Goal: Task Accomplishment & Management: Complete application form

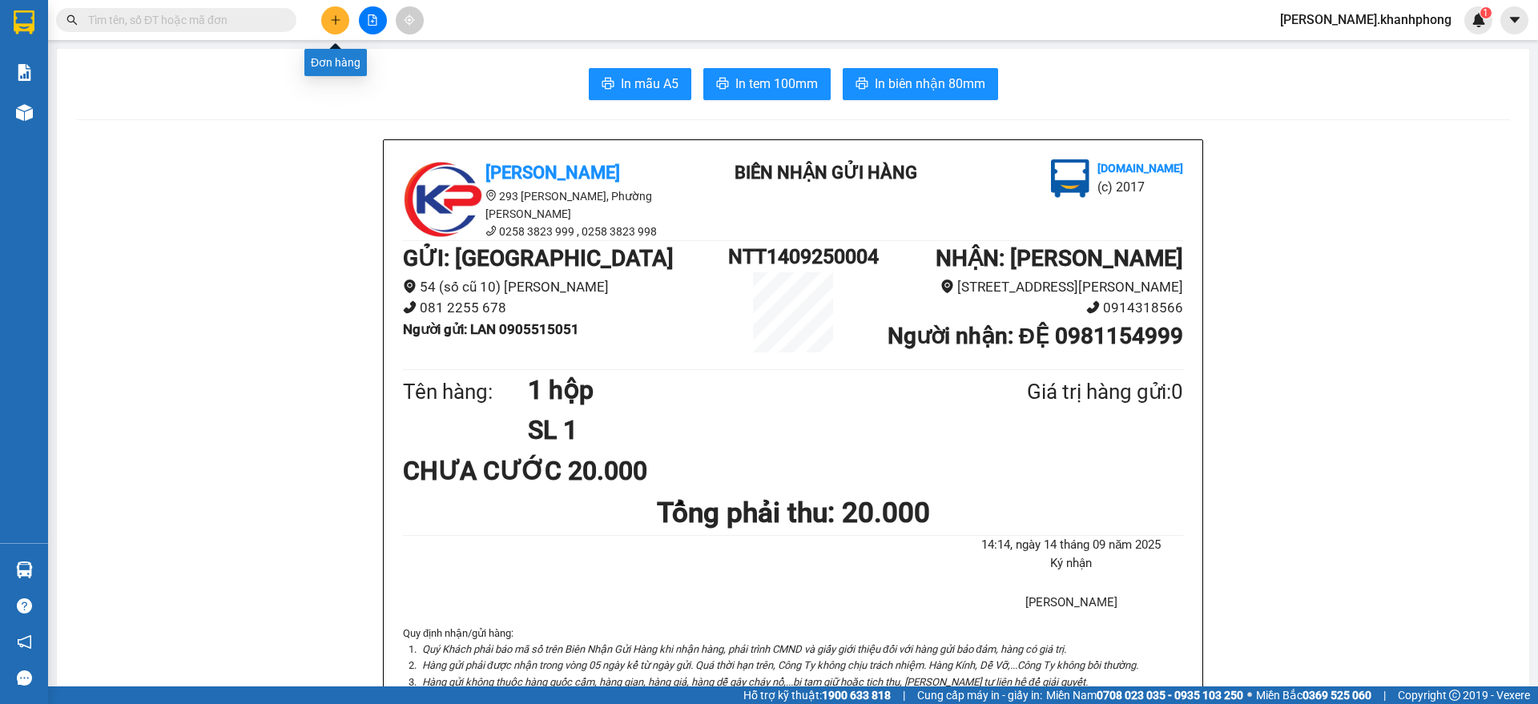
click at [333, 22] on icon "plus" at bounding box center [335, 19] width 11 height 11
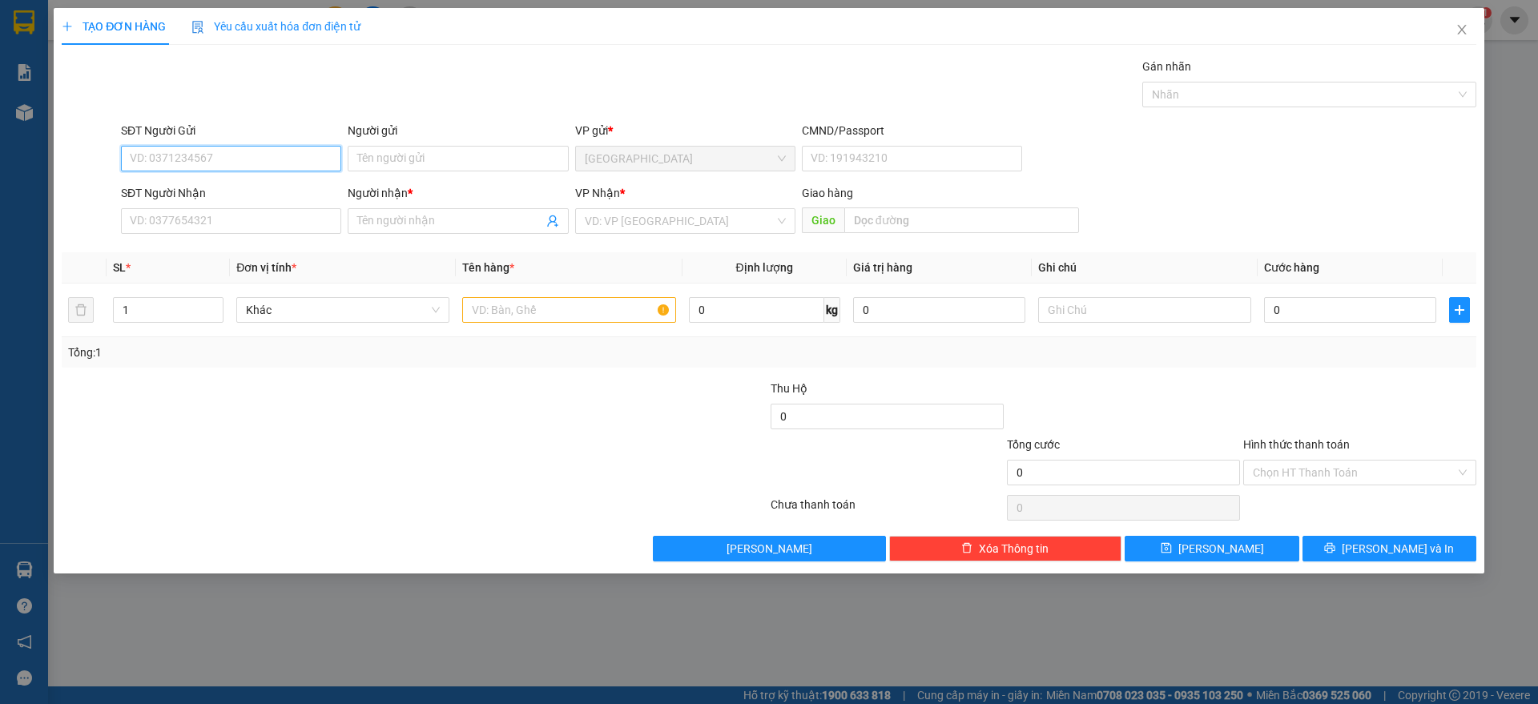
click at [187, 159] on input "SĐT Người Gửi" at bounding box center [231, 159] width 220 height 26
click at [191, 220] on input "SĐT Người Nhận" at bounding box center [231, 221] width 220 height 26
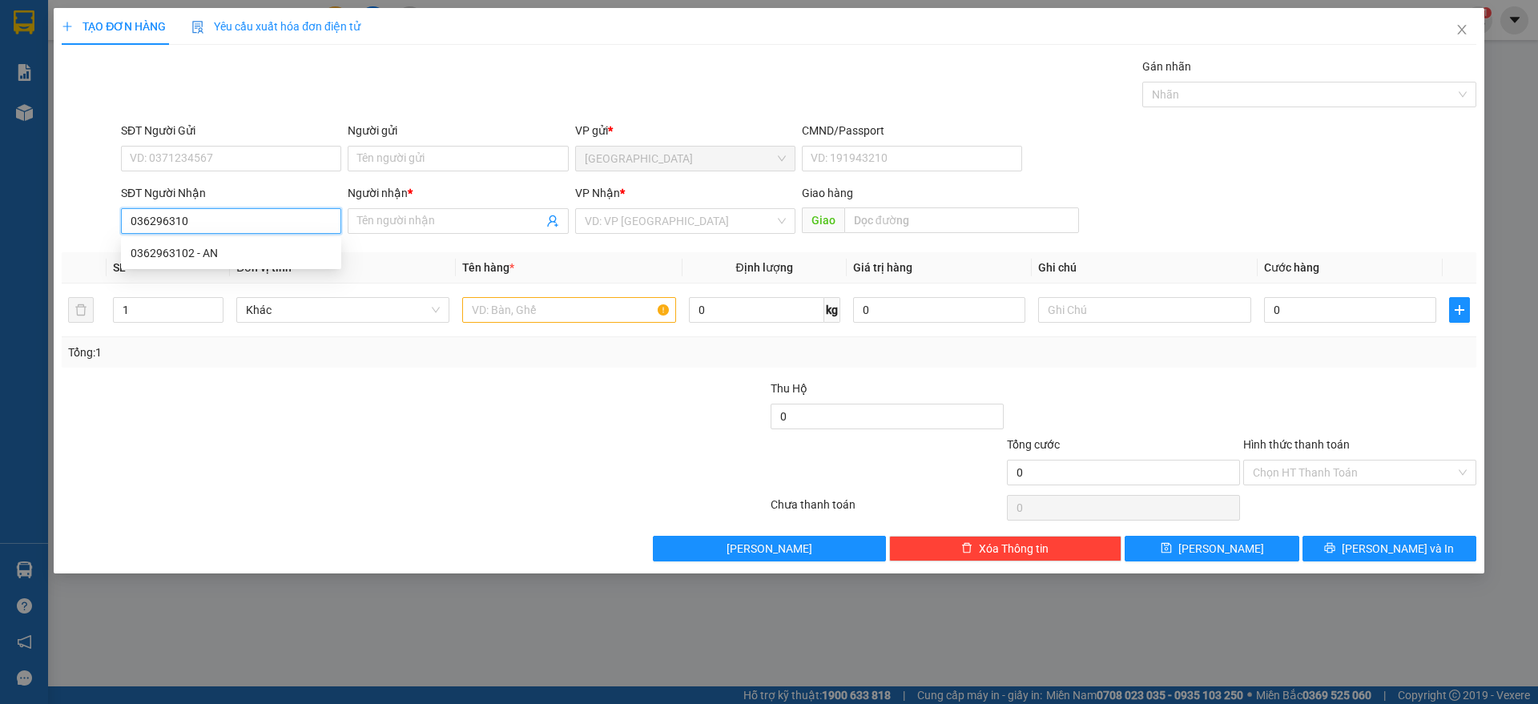
type input "0362963102"
click at [207, 251] on div "0362963102 - AN" at bounding box center [231, 253] width 201 height 18
type input "AN"
type input "0362963102"
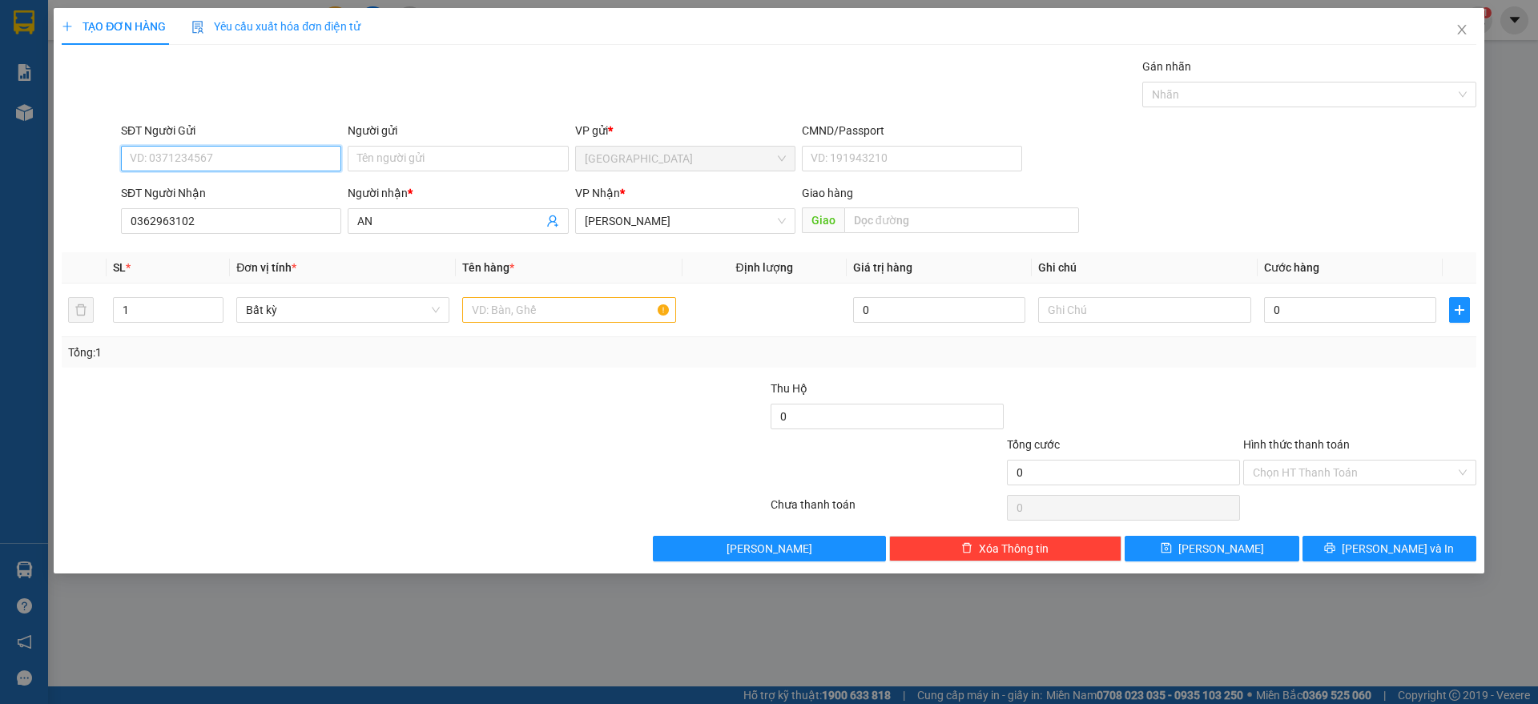
click at [204, 152] on input "SĐT Người Gửi" at bounding box center [231, 159] width 220 height 26
click at [208, 212] on div "0908395823 - HIẾU" at bounding box center [231, 217] width 201 height 18
type input "0908395823"
type input "HIẾU"
drag, startPoint x: 521, startPoint y: 307, endPoint x: 498, endPoint y: 308, distance: 23.2
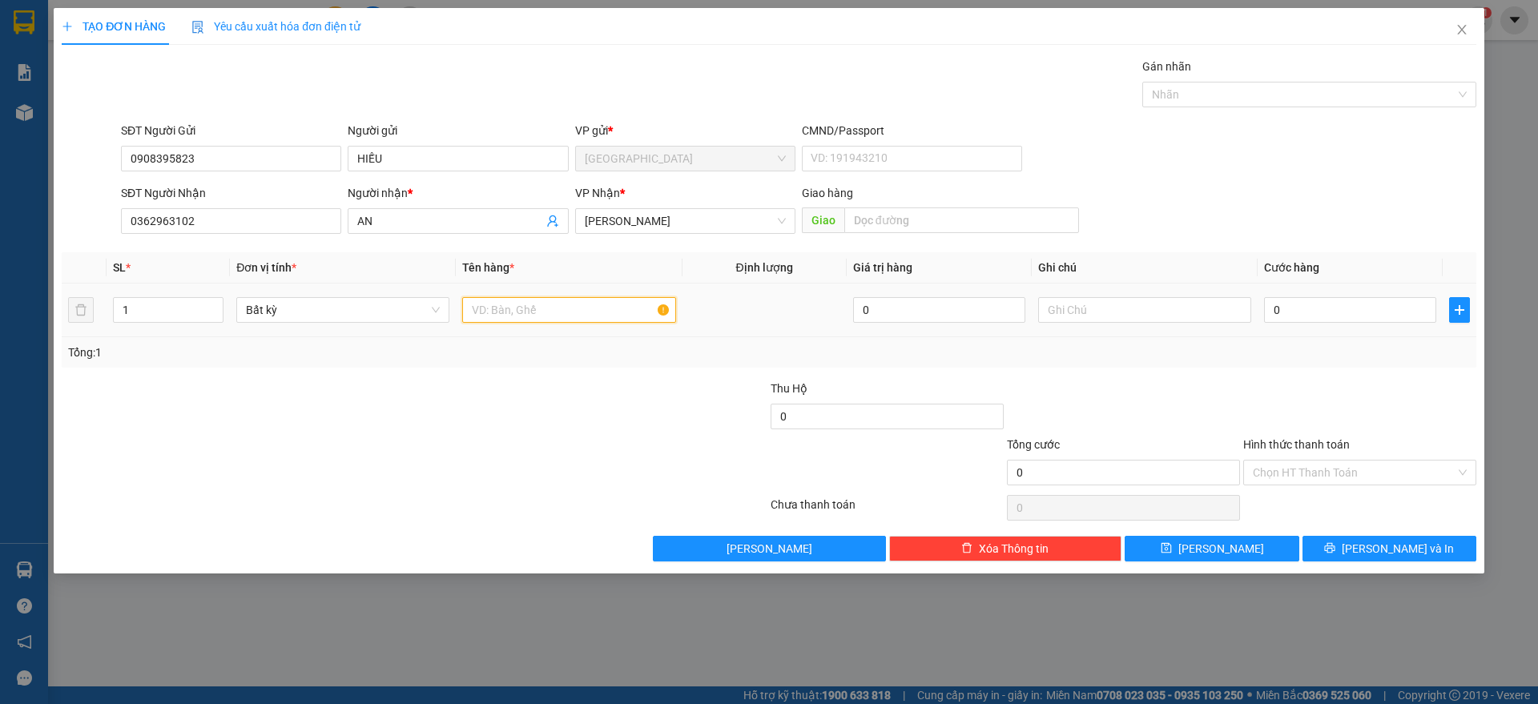
click at [521, 308] on input "text" at bounding box center [568, 310] width 213 height 26
type input "1 hỘP"
click at [1295, 319] on input "0" at bounding box center [1350, 310] width 172 height 26
type input "2"
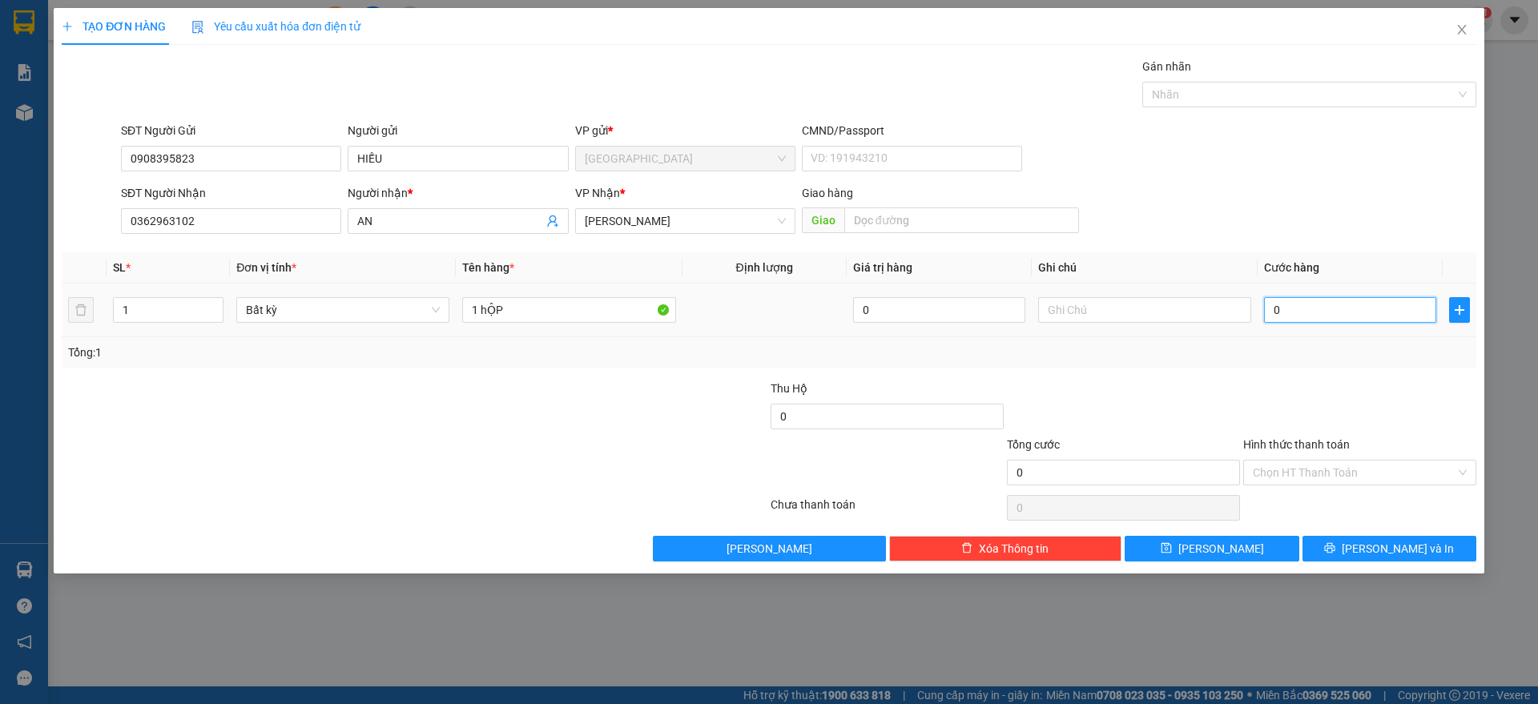
type input "2"
type input "20"
click at [1284, 322] on input "20" at bounding box center [1350, 310] width 172 height 26
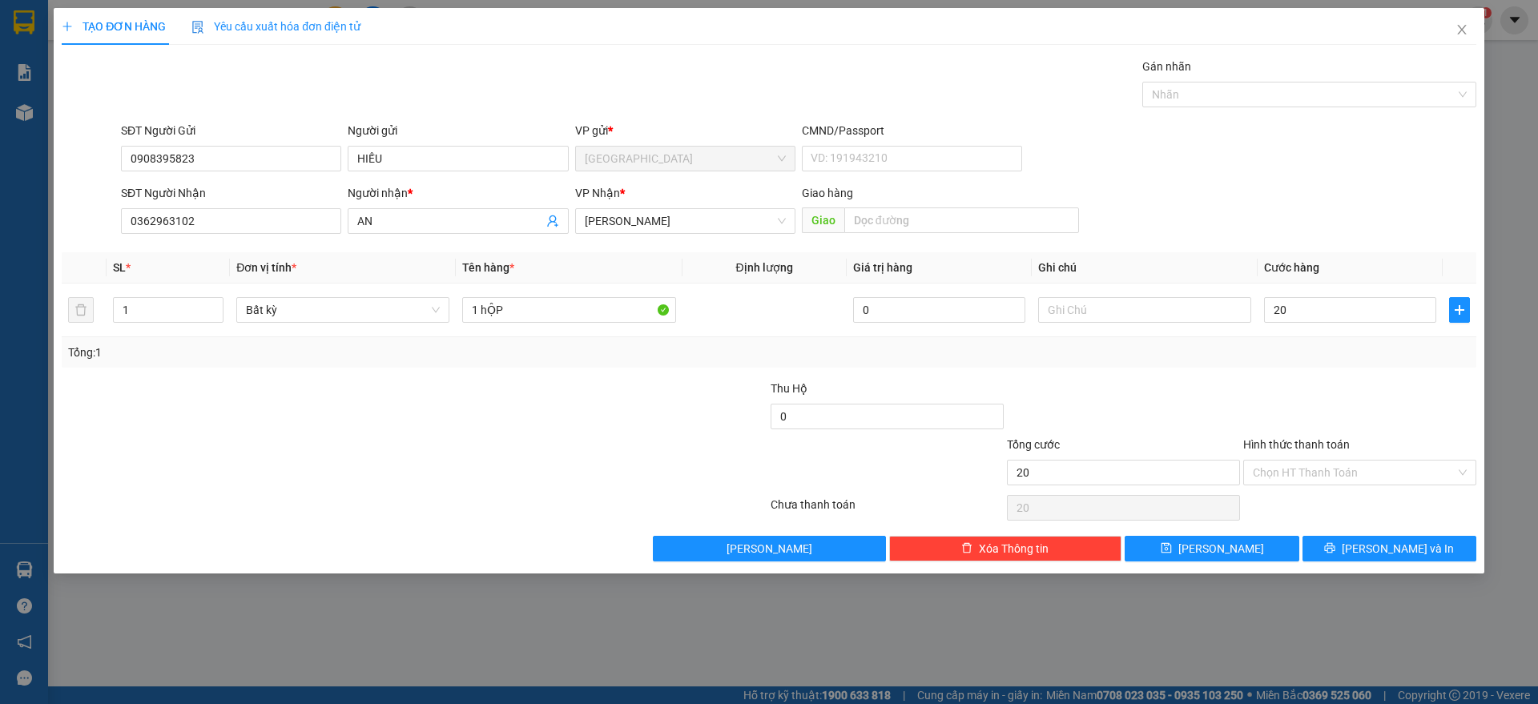
type input "20.000"
drag, startPoint x: 1308, startPoint y: 385, endPoint x: 1309, endPoint y: 397, distance: 11.3
click at [1308, 389] on div at bounding box center [1360, 408] width 236 height 56
drag, startPoint x: 1323, startPoint y: 466, endPoint x: 1301, endPoint y: 503, distance: 43.4
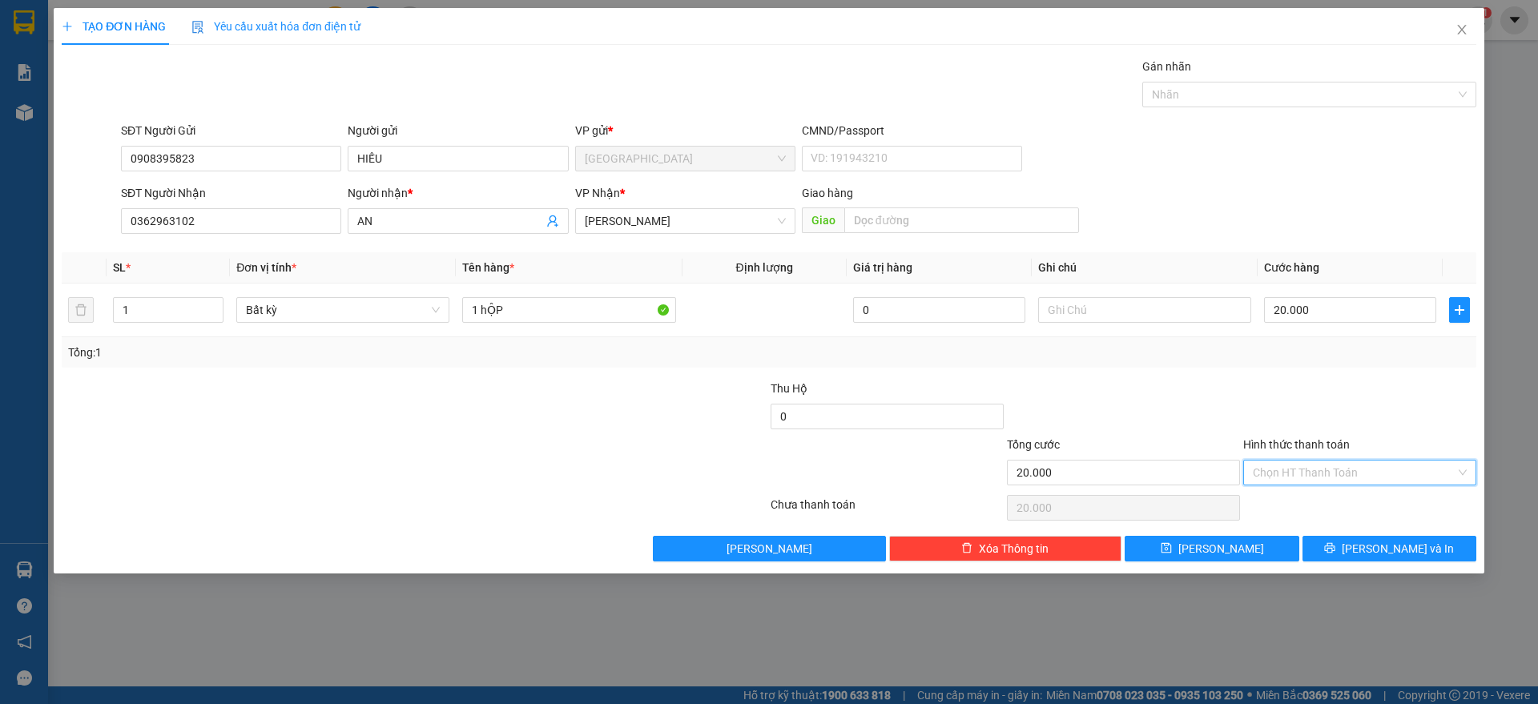
click at [1323, 466] on input "Hình thức thanh toán" at bounding box center [1354, 473] width 203 height 24
click at [1299, 504] on div "Tại văn phòng" at bounding box center [1360, 505] width 214 height 18
type input "0"
click at [1336, 544] on icon "printer" at bounding box center [1329, 547] width 11 height 11
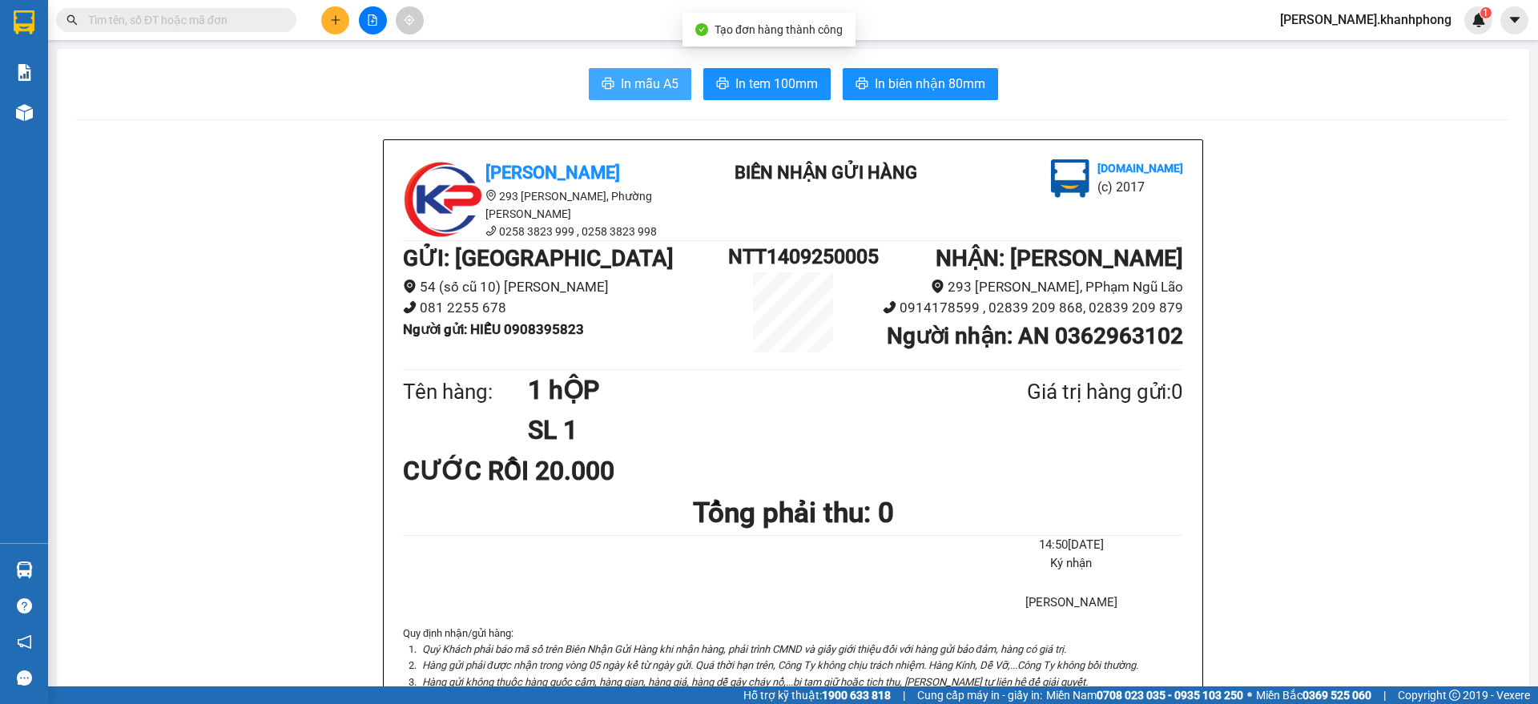
click at [629, 82] on span "In mẫu A5" at bounding box center [650, 84] width 58 height 20
